Goal: Book appointment/travel/reservation

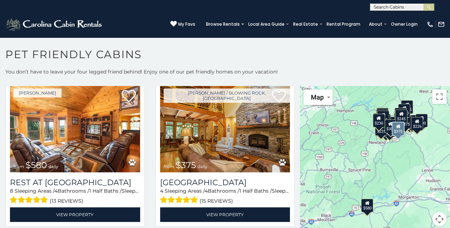
scroll to position [22, 0]
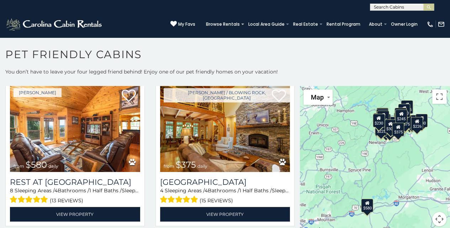
click at [328, 124] on div "$580 $375 $325 $451 $460 $525 $315 $310 $315 $330 $395 $355 $650 $380 $675 $930…" at bounding box center [375, 160] width 150 height 148
click at [328, 94] on button "Map" at bounding box center [318, 96] width 29 height 15
click at [383, 94] on div "$580 $375 $325 $451 $460 $525 $315 $310 $315 $330 $395 $355 $650 $380 $675 $930…" at bounding box center [375, 160] width 150 height 148
click at [386, 104] on div "$580 $375 $325 $451 $460 $525 $315 $310 $315 $330 $395 $355 $650 $380 $675 $930…" at bounding box center [375, 160] width 150 height 148
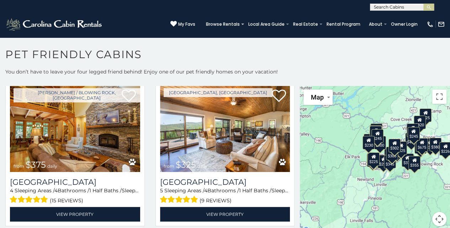
click at [355, 135] on div "$375 $325 $451 $460 $525 $315 $310 $315 $330 $395 $355 $650 $380 $675 $320 $290…" at bounding box center [375, 160] width 150 height 148
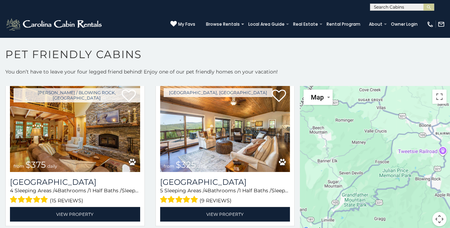
drag, startPoint x: 389, startPoint y: 162, endPoint x: 310, endPoint y: 147, distance: 80.5
click at [310, 147] on div at bounding box center [375, 160] width 150 height 148
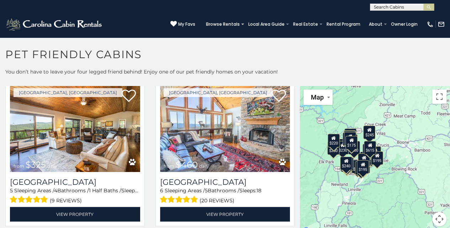
click at [398, 180] on div "$325 $460 $310 $330 $395 $355 $650 $290 $375 $325 $325 $345 $300 $245 $225 $305…" at bounding box center [375, 160] width 150 height 148
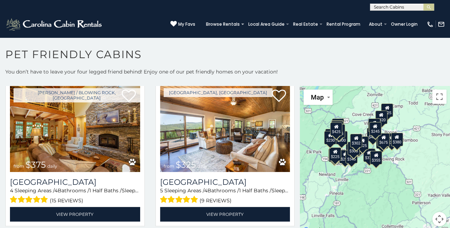
click at [392, 163] on div "$375 $325 $451 $460 $525 $315 $310 $315 $330 $395 $355 $650 $380 $675 $320 $290…" at bounding box center [375, 160] width 150 height 148
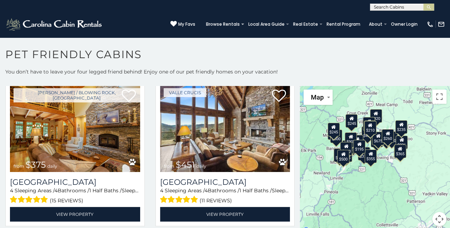
click at [398, 153] on div "$365" at bounding box center [401, 151] width 12 height 14
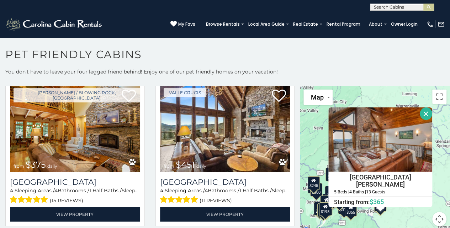
click at [421, 113] on button "Close" at bounding box center [426, 113] width 12 height 12
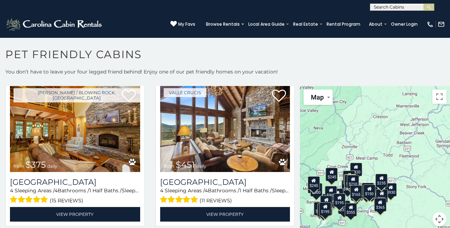
click at [381, 195] on div "$226" at bounding box center [382, 196] width 12 height 14
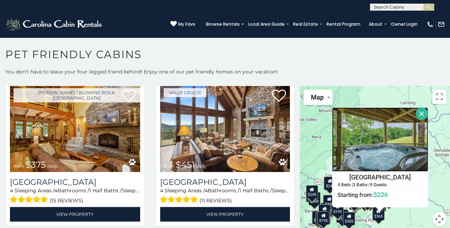
click at [400, 160] on img at bounding box center [380, 139] width 96 height 64
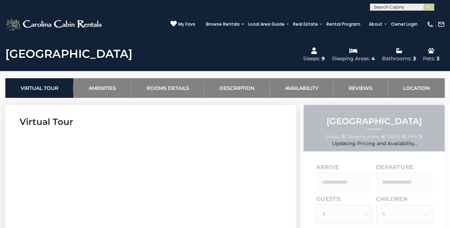
scroll to position [241, 0]
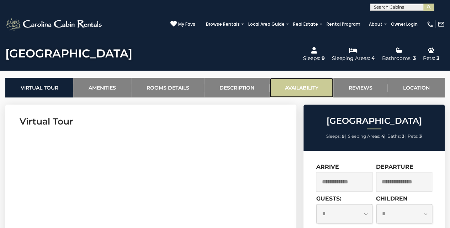
click at [309, 89] on link "Availability" at bounding box center [302, 88] width 64 height 20
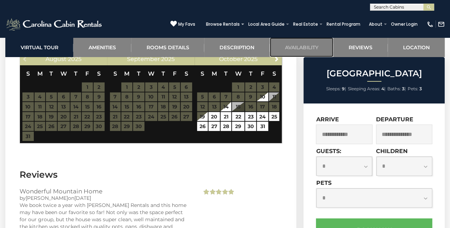
scroll to position [1303, 0]
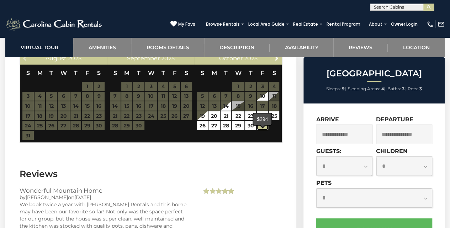
click at [262, 130] on link "31" at bounding box center [262, 125] width 11 height 9
type input "**********"
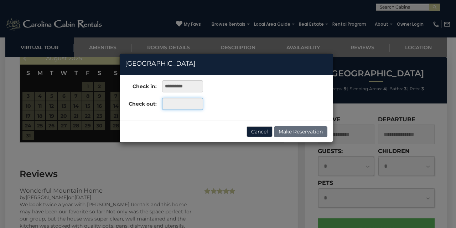
click at [187, 102] on input "text" at bounding box center [182, 104] width 41 height 12
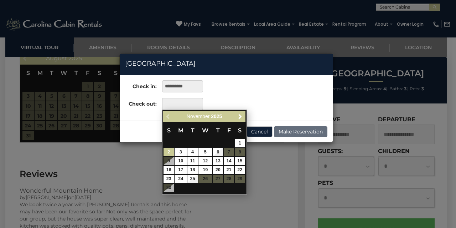
click at [167, 148] on link "2" at bounding box center [168, 152] width 10 height 8
type input "**********"
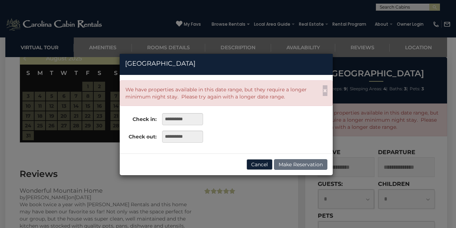
click at [79, 169] on div "**********" at bounding box center [228, 114] width 456 height 228
